Goal: Find specific page/section: Find specific page/section

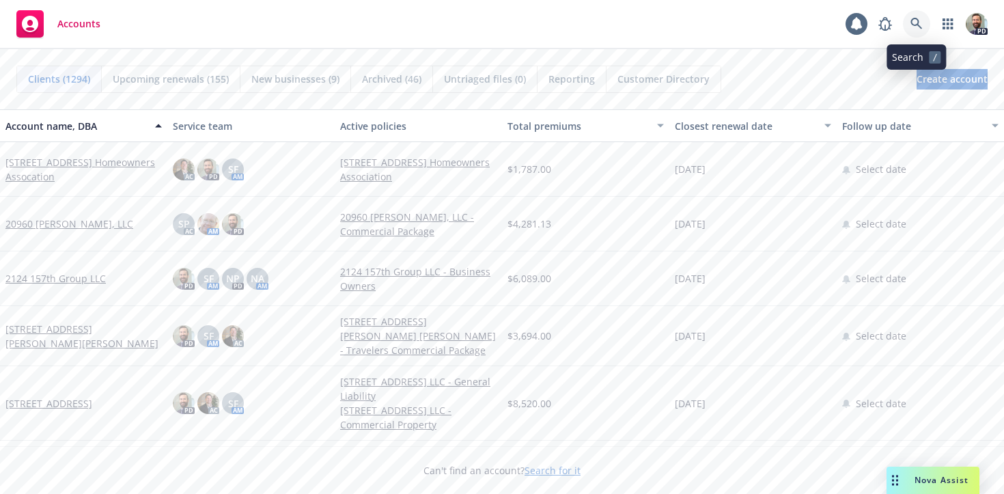
click at [915, 23] on icon at bounding box center [917, 24] width 12 height 12
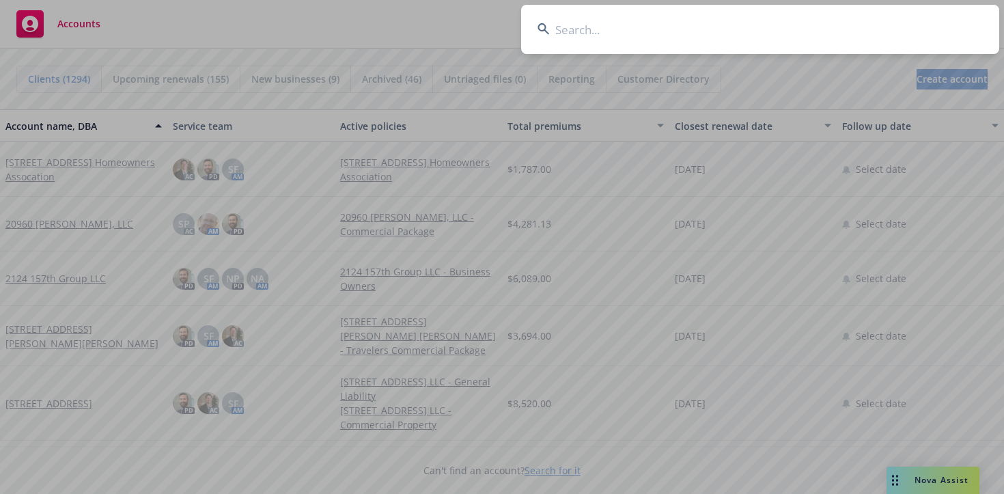
click at [596, 33] on input at bounding box center [760, 29] width 478 height 49
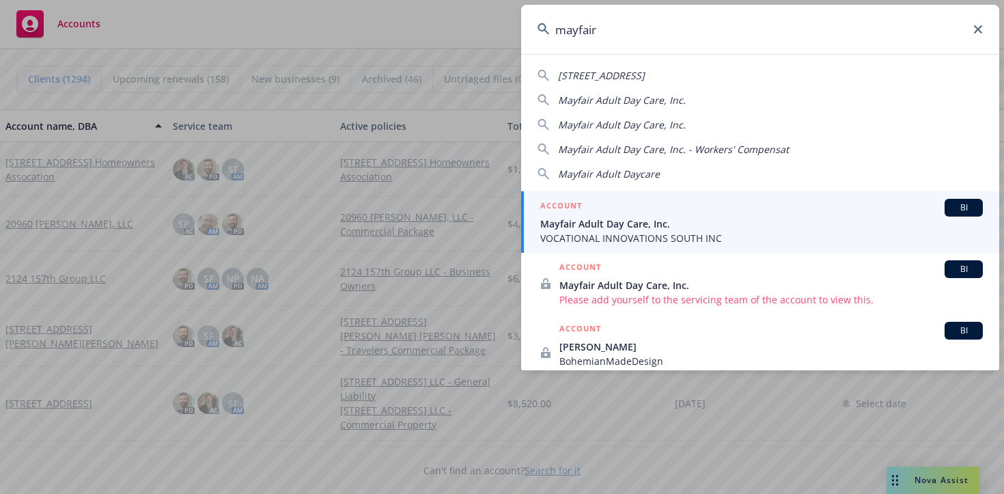
type input "mayfair"
click at [582, 231] on span "VOCATIONAL INNOVATIONS SOUTH INC" at bounding box center [761, 238] width 443 height 14
